Goal: Information Seeking & Learning: Check status

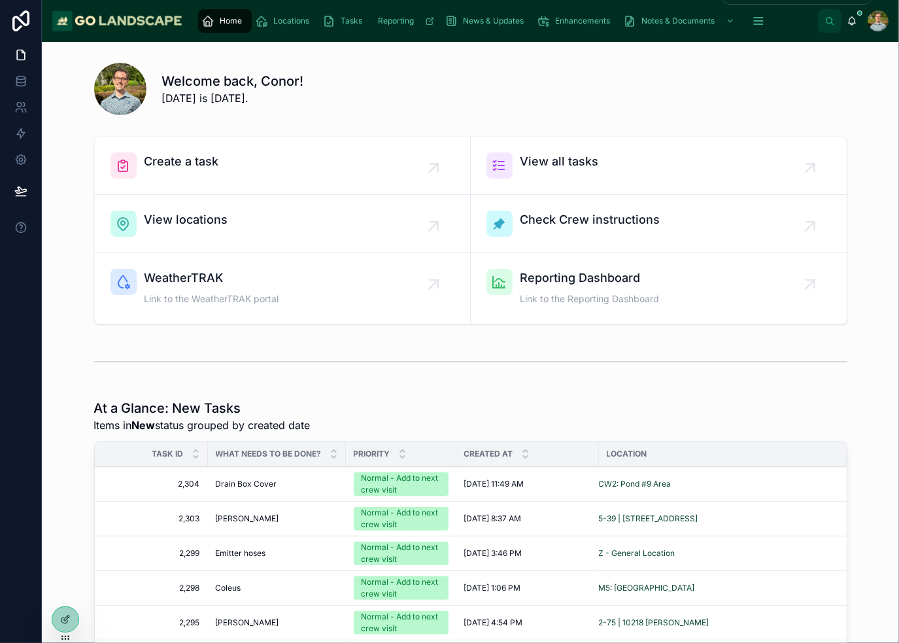
click at [594, 22] on span "Enhancements" at bounding box center [583, 21] width 55 height 10
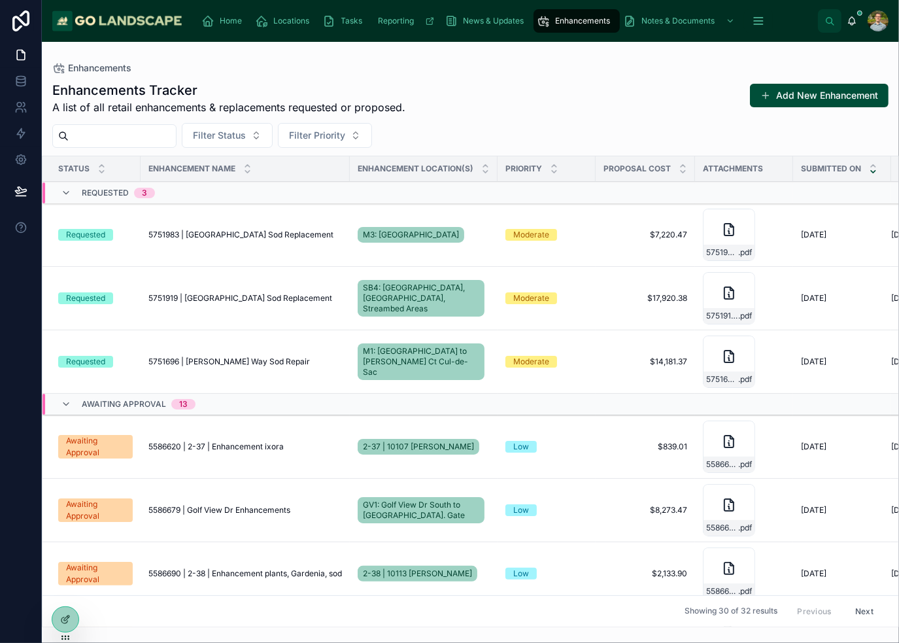
click at [246, 235] on span "5751983 | [GEOGRAPHIC_DATA] Sod Replacement" at bounding box center [240, 235] width 185 height 10
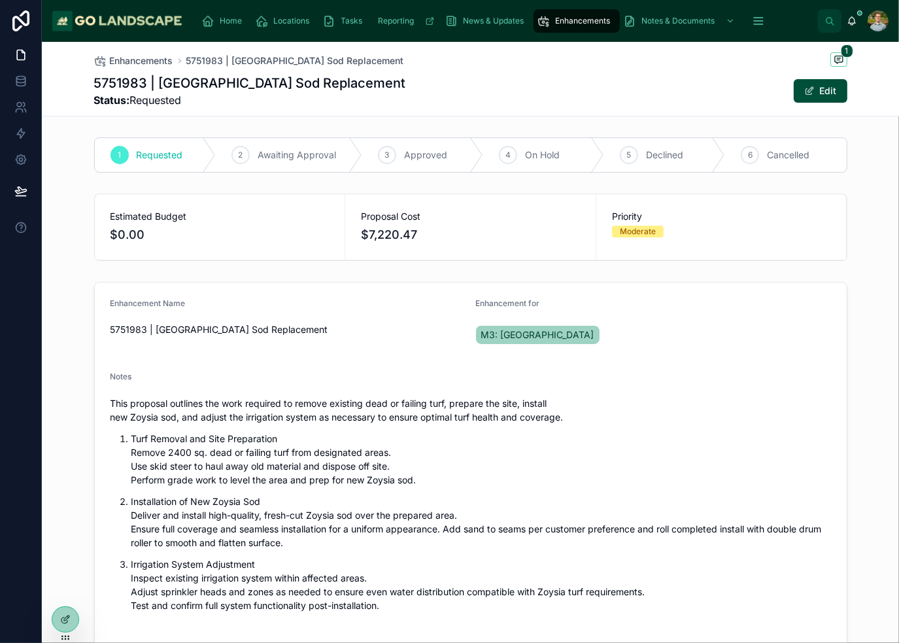
click at [717, 100] on div "5751983 | [GEOGRAPHIC_DATA] Sod Replacement Status: Requested Edit" at bounding box center [470, 91] width 753 height 34
click at [133, 60] on span "Enhancements" at bounding box center [141, 60] width 63 height 13
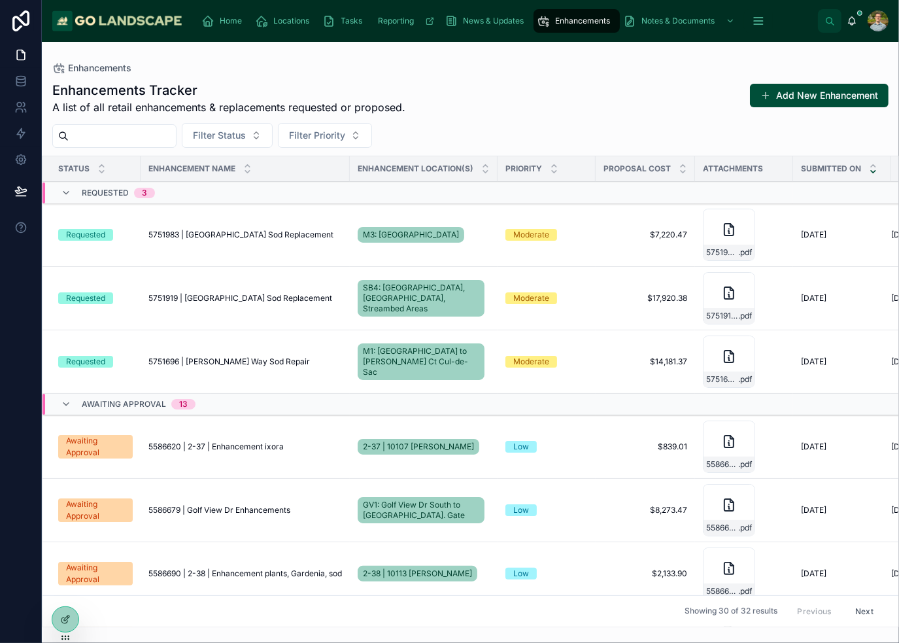
click at [215, 360] on span "5751696 | [PERSON_NAME] Way Sod Repair" at bounding box center [229, 361] width 162 height 10
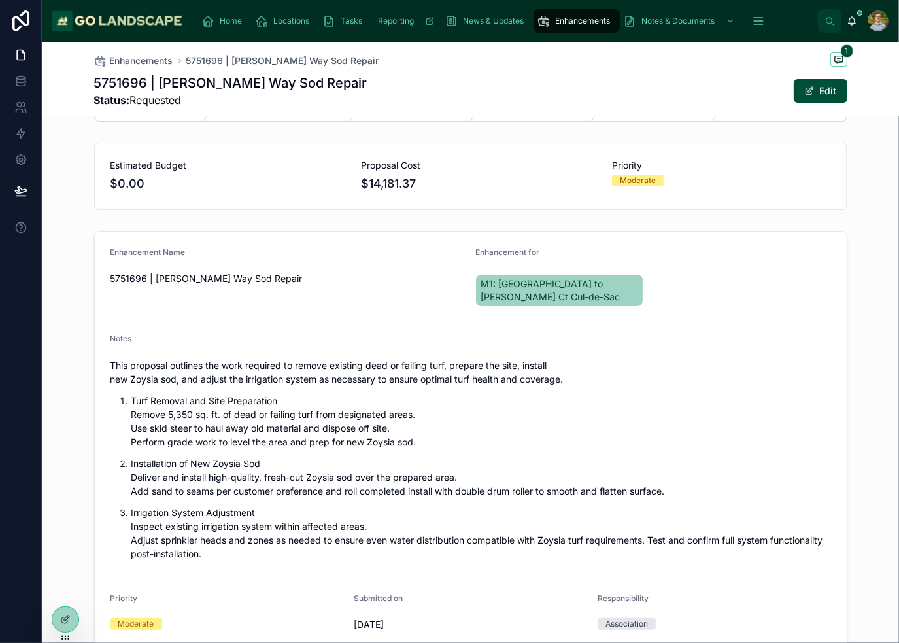
scroll to position [65, 0]
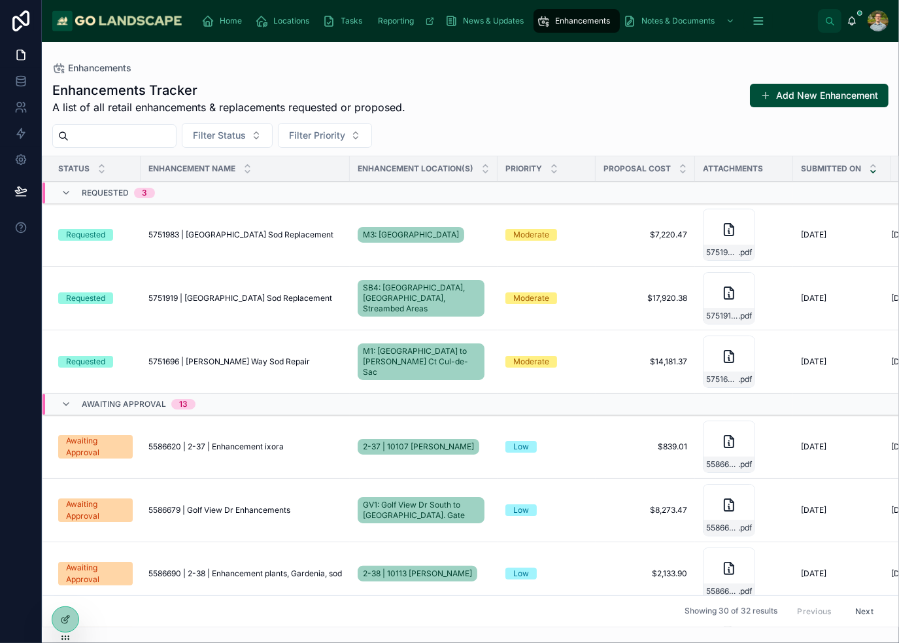
click at [254, 241] on td "5751983 | [GEOGRAPHIC_DATA] Sod Replacement 5751983 | [GEOGRAPHIC_DATA] Sod Rep…" at bounding box center [245, 234] width 209 height 63
click at [256, 239] on span "5751983 | [GEOGRAPHIC_DATA] Sod Replacement" at bounding box center [240, 235] width 185 height 10
click at [230, 358] on span "5751696 | [PERSON_NAME] Way Sod Repair" at bounding box center [229, 361] width 162 height 10
click at [632, 109] on div "Enhancements Tracker A list of all retail enhancements & replacements requested…" at bounding box center [470, 98] width 836 height 34
click at [628, 83] on div "Enhancements Tracker A list of all retail enhancements & replacements requested…" at bounding box center [470, 98] width 836 height 34
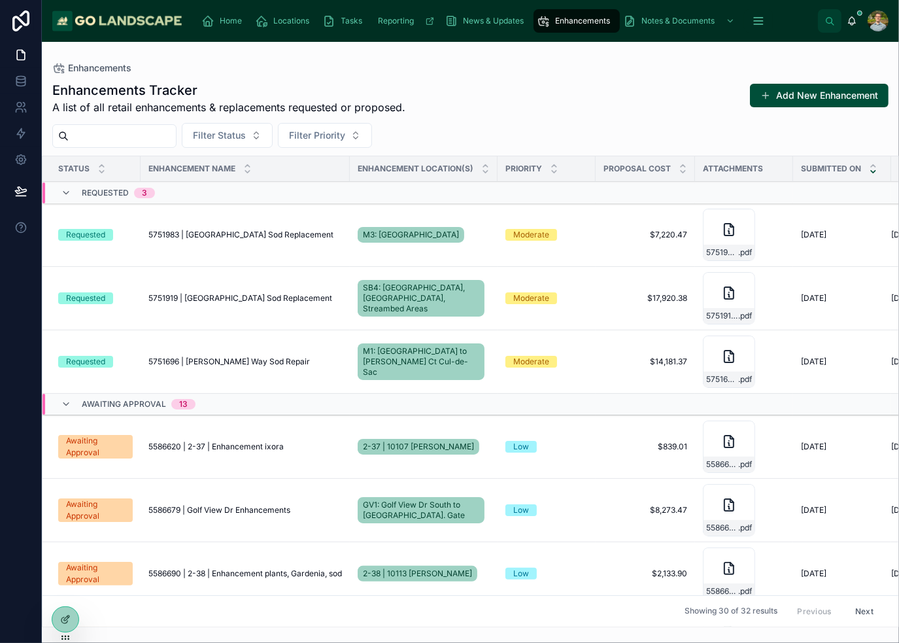
click at [630, 83] on div "Enhancements Tracker A list of all retail enhancements & replacements requested…" at bounding box center [470, 98] width 836 height 34
click at [224, 360] on span "5751696 | [PERSON_NAME] Way Sod Repair" at bounding box center [229, 361] width 162 height 10
click at [326, 370] on td "5751696 | [PERSON_NAME] Way Sod Repair 5751696 | [PERSON_NAME] Way Sod Repair" at bounding box center [245, 361] width 209 height 63
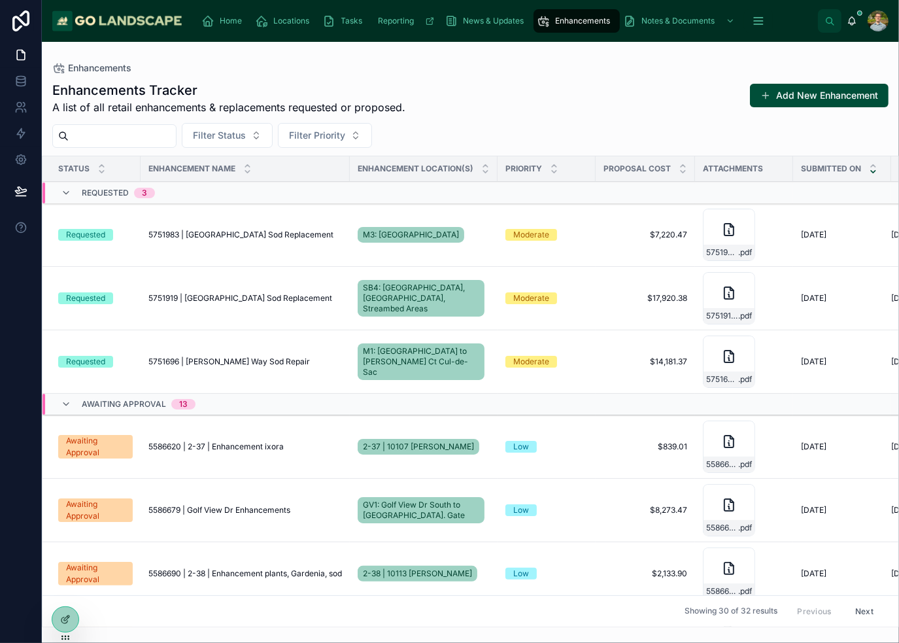
click at [327, 370] on td "5751696 | [PERSON_NAME] Way Sod Repair 5751696 | [PERSON_NAME] Way Sod Repair" at bounding box center [245, 361] width 209 height 63
click at [329, 368] on td "5751696 | [PERSON_NAME] Way Sod Repair 5751696 | [PERSON_NAME] Way Sod Repair" at bounding box center [245, 361] width 209 height 63
click at [635, 88] on div "Enhancements Tracker A list of all retail enhancements & replacements requested…" at bounding box center [470, 98] width 836 height 34
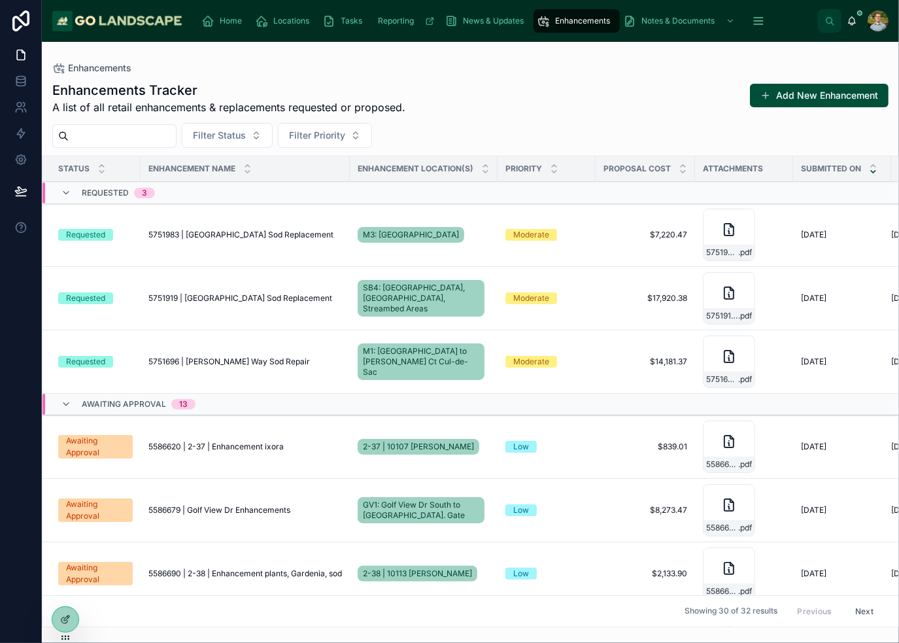
click at [625, 90] on div "Enhancements Tracker A list of all retail enhancements & replacements requested…" at bounding box center [470, 98] width 836 height 34
click at [624, 90] on div "Enhancements Tracker A list of all retail enhancements & replacements requested…" at bounding box center [470, 98] width 836 height 34
click at [192, 360] on span "5751696 | [PERSON_NAME] Way Sod Repair" at bounding box center [229, 361] width 162 height 10
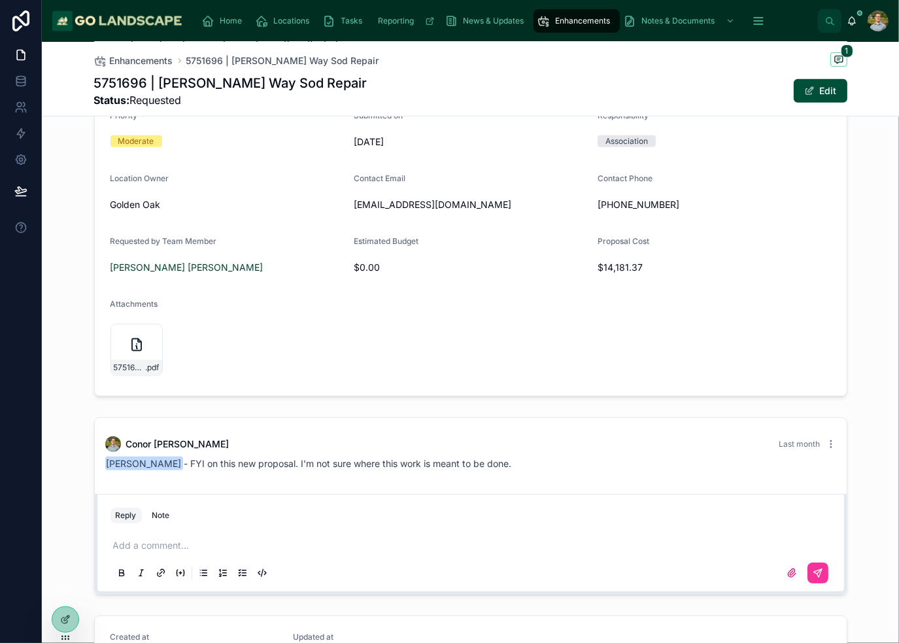
scroll to position [668, 0]
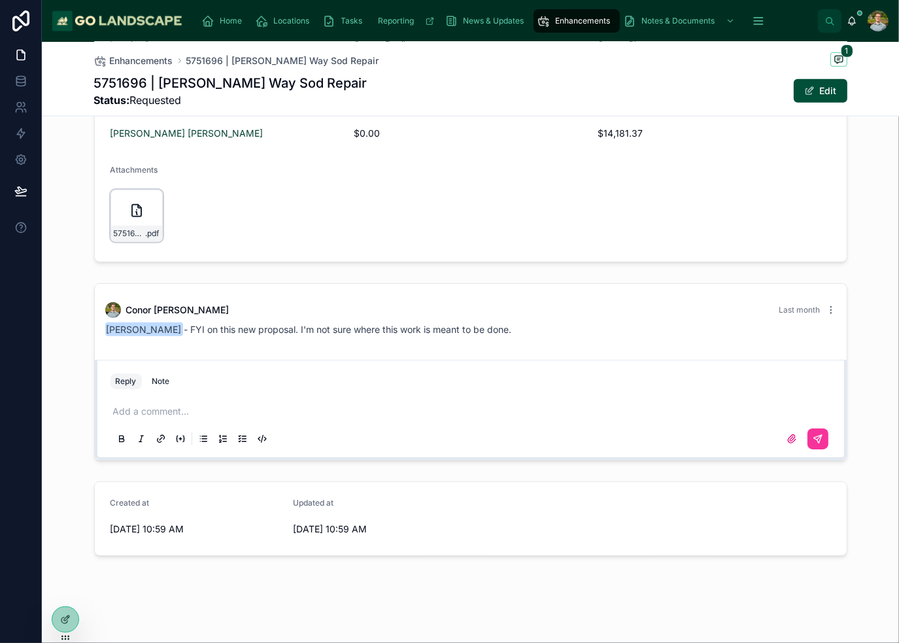
click at [117, 201] on div "5751696-[PERSON_NAME]-Way-Sod-Replacement .pdf" at bounding box center [137, 216] width 52 height 52
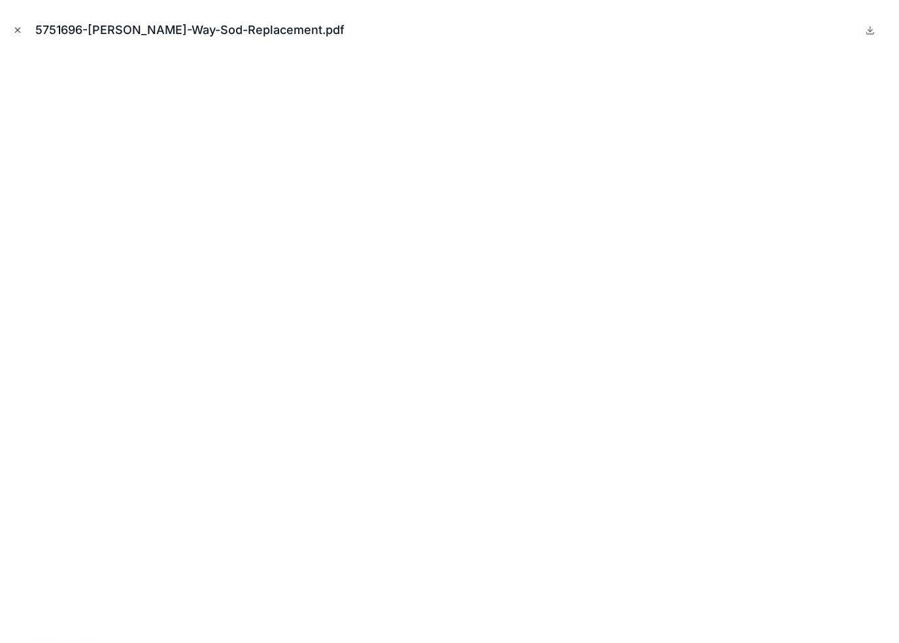
click at [16, 27] on icon "Close modal" at bounding box center [17, 30] width 9 height 9
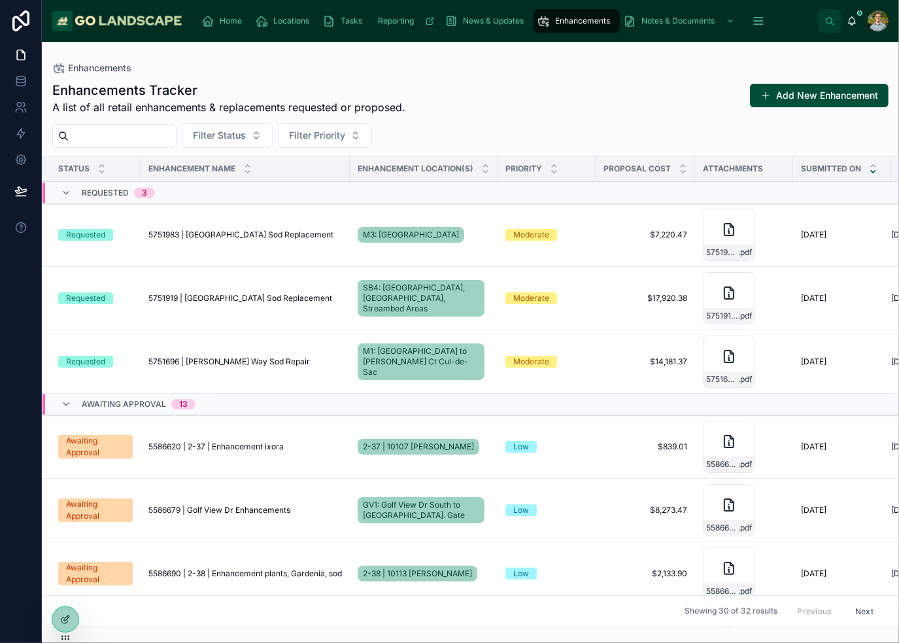
click at [241, 299] on span "5751919 | [GEOGRAPHIC_DATA] Sod Replacement" at bounding box center [240, 298] width 184 height 10
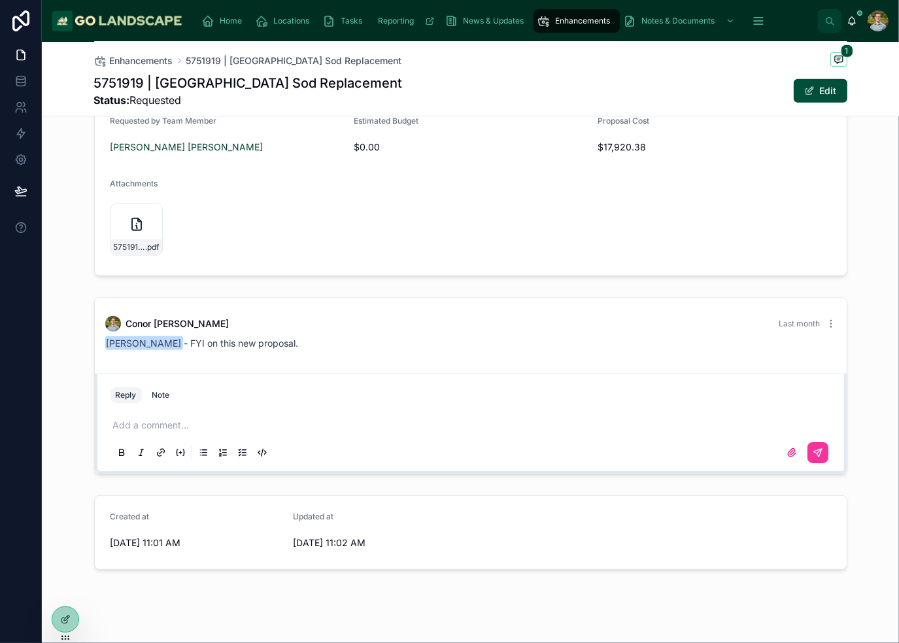
scroll to position [695, 0]
click at [131, 216] on icon at bounding box center [137, 224] width 16 height 16
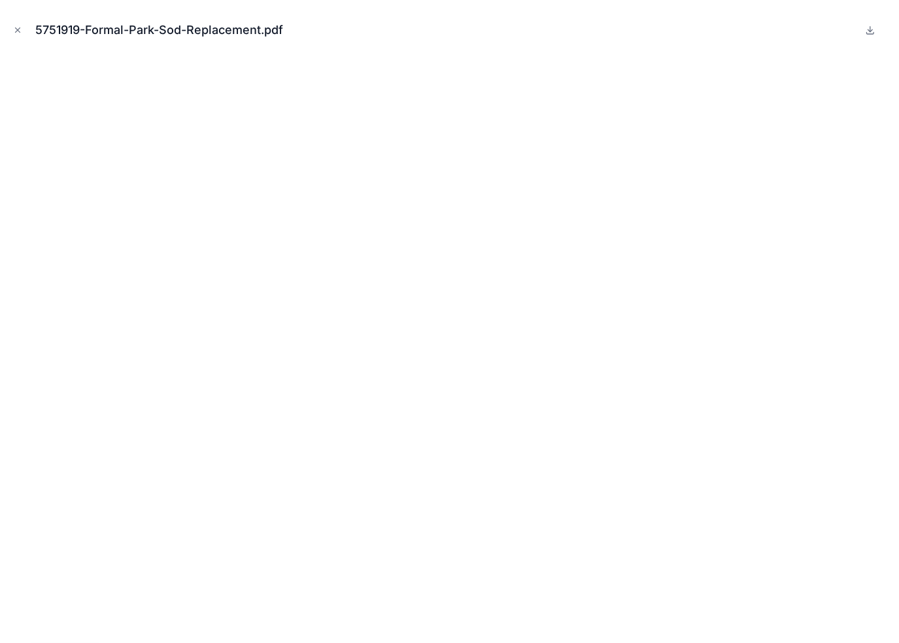
click at [17, 20] on div "5751919-Formal-Park-Sod-Replacement.pdf" at bounding box center [449, 29] width 878 height 39
click at [17, 23] on button "Close modal" at bounding box center [17, 30] width 14 height 14
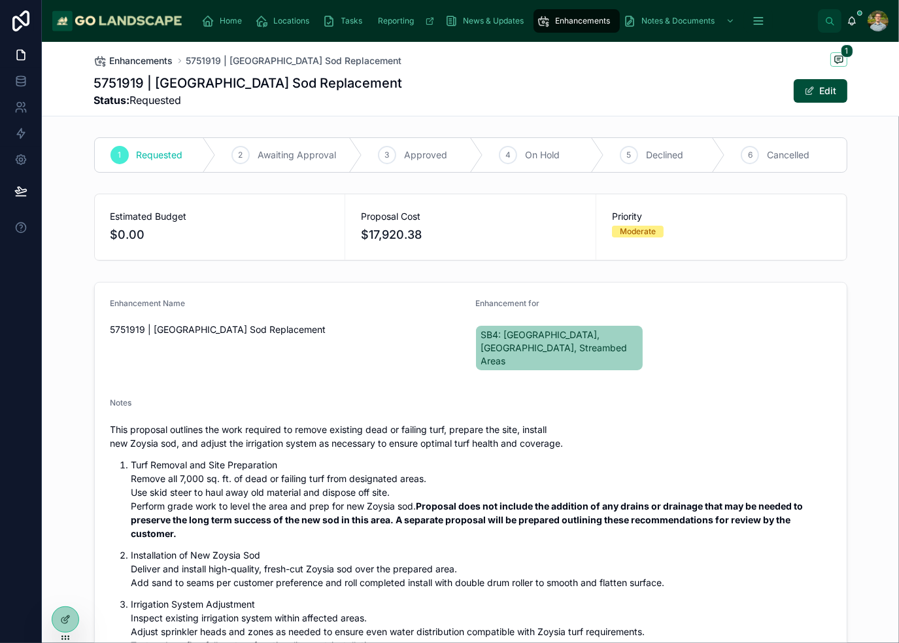
click at [145, 61] on span "Enhancements" at bounding box center [141, 60] width 63 height 13
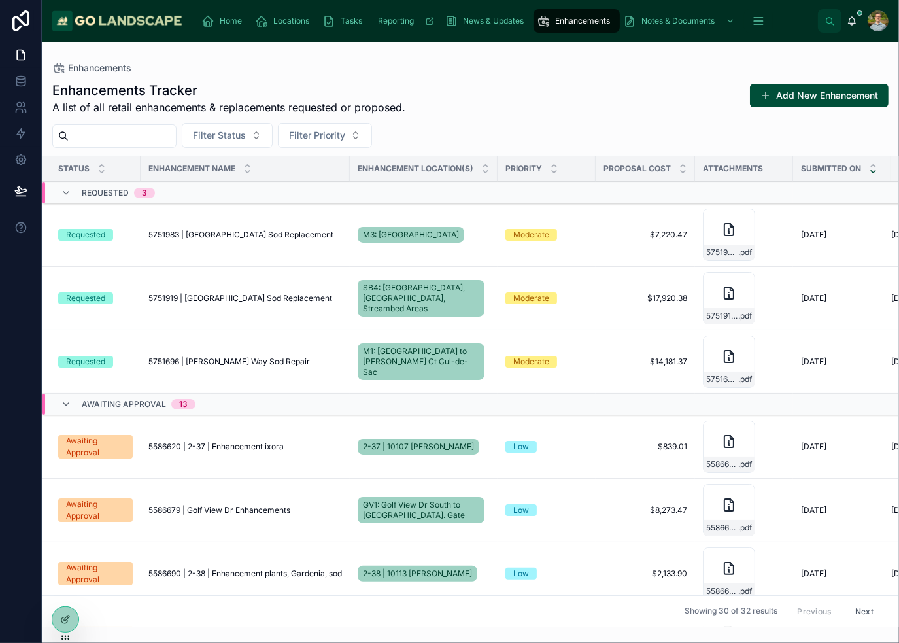
click at [290, 233] on span "5751983 | [GEOGRAPHIC_DATA] Sod Replacement" at bounding box center [240, 235] width 185 height 10
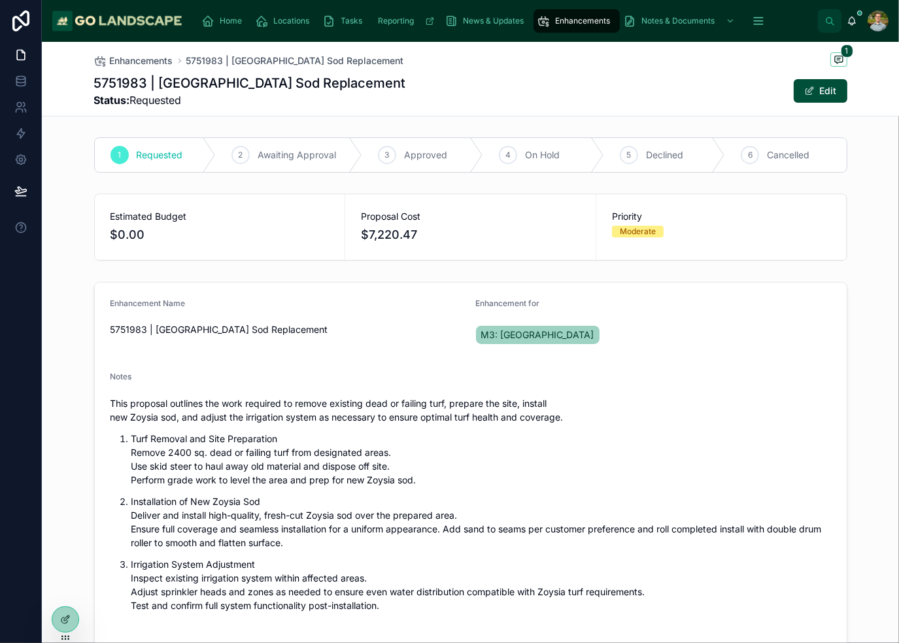
click at [516, 94] on div "5751983 | [GEOGRAPHIC_DATA] Sod Replacement Status: Requested Edit" at bounding box center [470, 91] width 753 height 34
click at [545, 92] on div "5751983 | [GEOGRAPHIC_DATA] Sod Replacement Status: Requested Edit" at bounding box center [470, 91] width 753 height 34
click at [516, 82] on div "5751983 | [GEOGRAPHIC_DATA] Sod Replacement Status: Requested Edit" at bounding box center [470, 91] width 753 height 34
click at [525, 71] on div "Enhancements 5751983 | [GEOGRAPHIC_DATA] Sod Replacement 1 5751983 | [GEOGRAPHI…" at bounding box center [470, 79] width 753 height 74
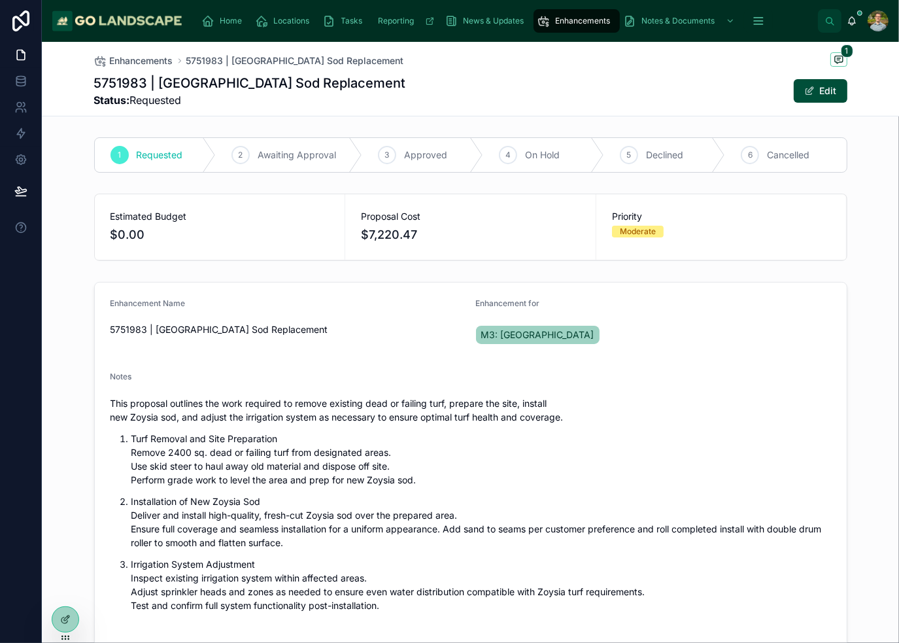
click at [232, 27] on div "Home" at bounding box center [225, 20] width 46 height 21
